Goal: Transaction & Acquisition: Book appointment/travel/reservation

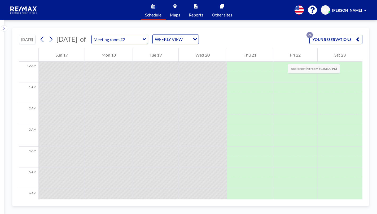
scroll to position [329, 0]
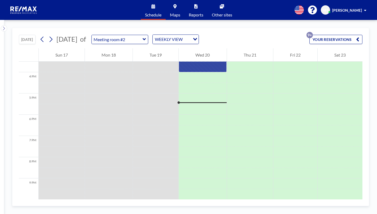
click at [322, 39] on button "YOUR RESERVATIONS 9+" at bounding box center [336, 39] width 53 height 9
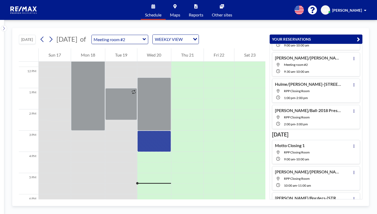
scroll to position [0, 0]
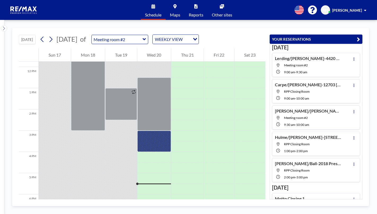
click at [120, 38] on input "Meeting room #2" at bounding box center [117, 39] width 51 height 9
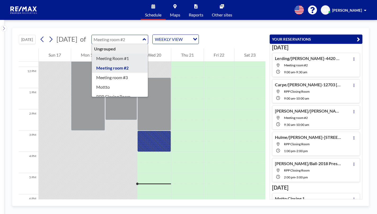
scroll to position [17, 0]
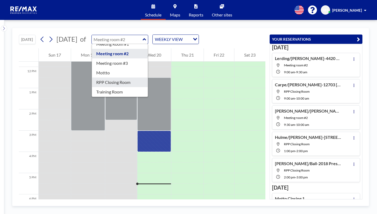
type input "RPP Closing Room"
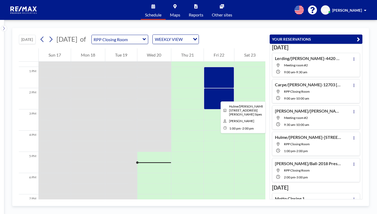
scroll to position [244, 0]
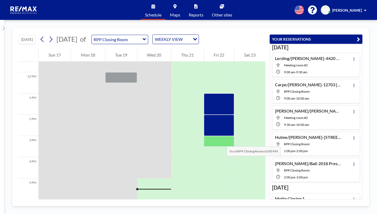
click at [221, 140] on div at bounding box center [219, 141] width 30 height 11
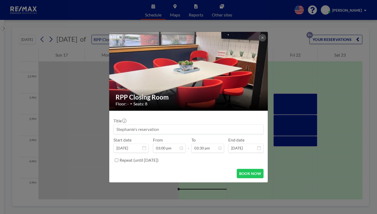
click at [141, 128] on input at bounding box center [189, 129] width 150 height 9
drag, startPoint x: 139, startPoint y: 131, endPoint x: 136, endPoint y: 117, distance: 14.2
click at [139, 129] on input "Stone" at bounding box center [189, 129] width 150 height 9
click at [140, 124] on div "Stone" at bounding box center [189, 129] width 150 height 10
click at [136, 129] on input "Stone/" at bounding box center [189, 129] width 150 height 9
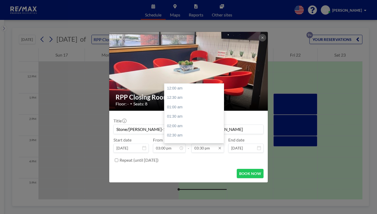
scroll to position [293, 0]
click at [203, 152] on input "03:30 pm" at bounding box center [208, 148] width 33 height 9
click at [181, 100] on div "04:00 pm" at bounding box center [196, 98] width 62 height 10
type input "Stone/[PERSON_NAME]-100 Destin Circle -Cainel [PERSON_NAME]"
type input "04:00 pm"
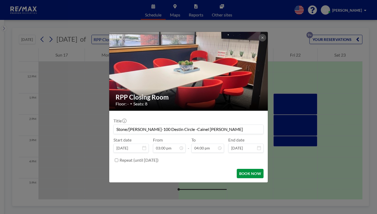
scroll to position [0, 0]
click at [242, 172] on button "BOOK NOW" at bounding box center [250, 173] width 27 height 9
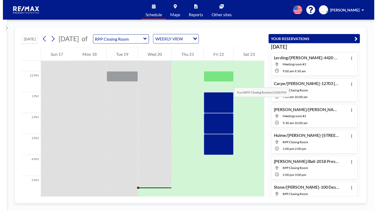
scroll to position [138, 0]
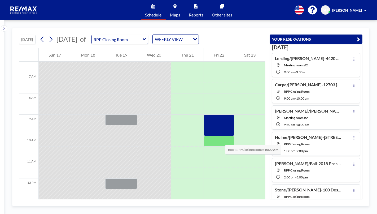
click at [220, 139] on div at bounding box center [219, 141] width 30 height 11
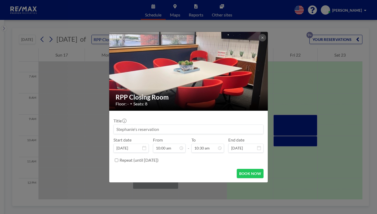
click at [138, 130] on input at bounding box center [189, 129] width 150 height 9
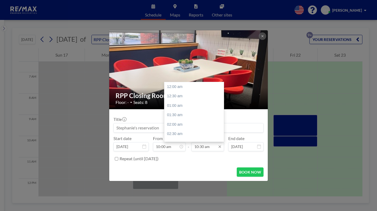
scroll to position [198, 0]
click at [170, 95] on div "11:00 am" at bounding box center [196, 97] width 62 height 10
type input "11:00 am"
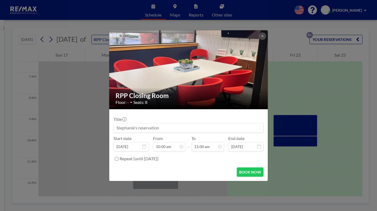
click at [132, 129] on input at bounding box center [189, 127] width 150 height 9
click at [172, 127] on input at bounding box center [189, 127] width 150 height 9
click at [153, 128] on input at bounding box center [189, 127] width 150 height 9
click at [151, 128] on input at bounding box center [189, 127] width 150 height 9
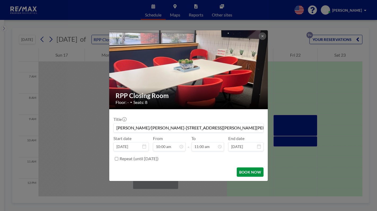
click at [255, 172] on button "BOOK NOW" at bounding box center [250, 171] width 27 height 9
type input "[PERSON_NAME]/[PERSON_NAME]-[STREET_ADDRESS][PERSON_NAME][PERSON_NAME]"
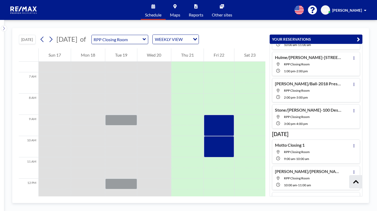
scroll to position [0, 0]
